Goal: Task Accomplishment & Management: Use online tool/utility

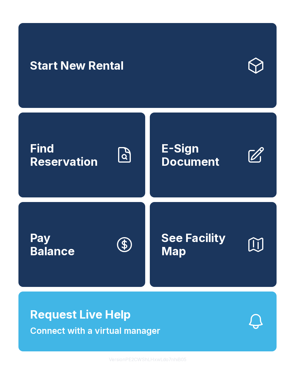
click at [211, 167] on span "E-Sign Document" at bounding box center [201, 155] width 81 height 26
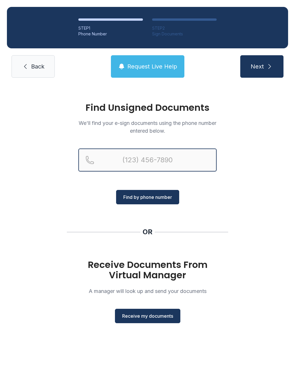
click at [172, 164] on input "Reservation phone number" at bounding box center [147, 160] width 138 height 23
type input "[PHONE_NUMBER]"
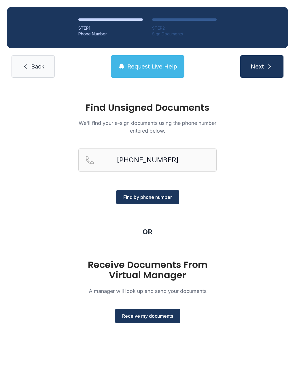
click at [168, 197] on span "Find by phone number" at bounding box center [147, 197] width 49 height 7
click at [169, 196] on span "Find by phone number" at bounding box center [147, 197] width 49 height 7
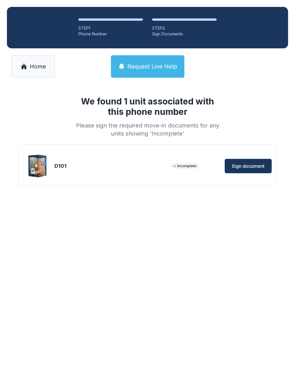
click at [252, 167] on span "Sign document" at bounding box center [248, 166] width 33 height 7
